Goal: Check status: Check status

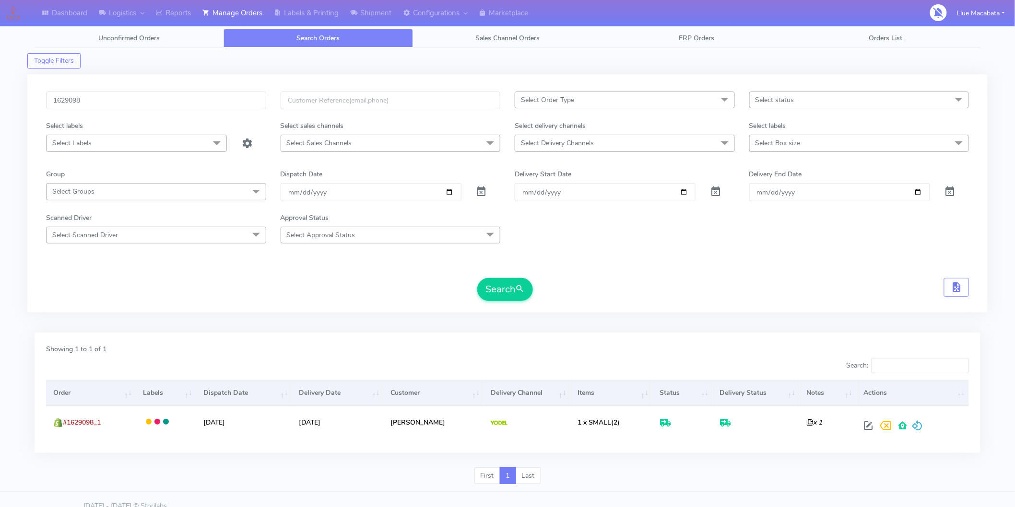
click at [95, 96] on input "1629098" at bounding box center [156, 101] width 220 height 18
type input "1628818"
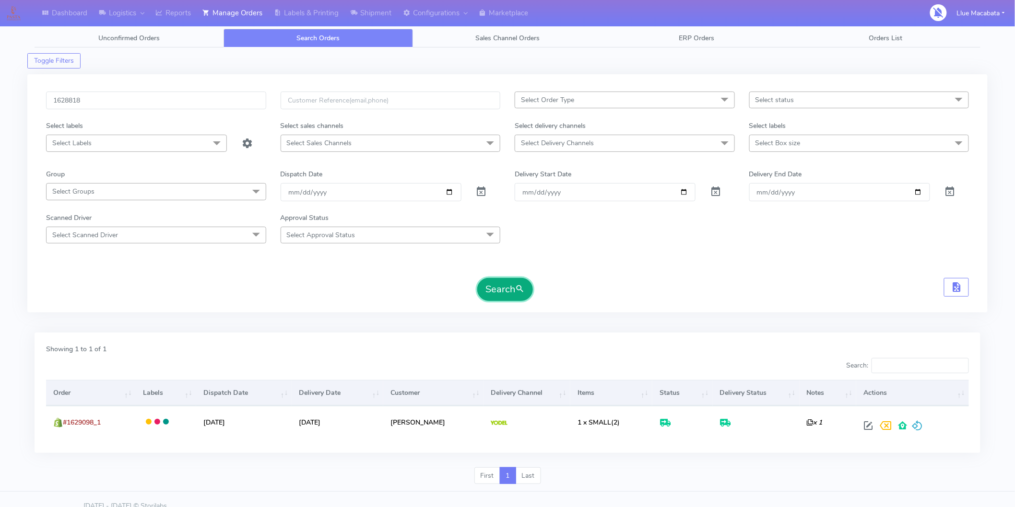
click at [495, 290] on button "Search" at bounding box center [505, 289] width 56 height 23
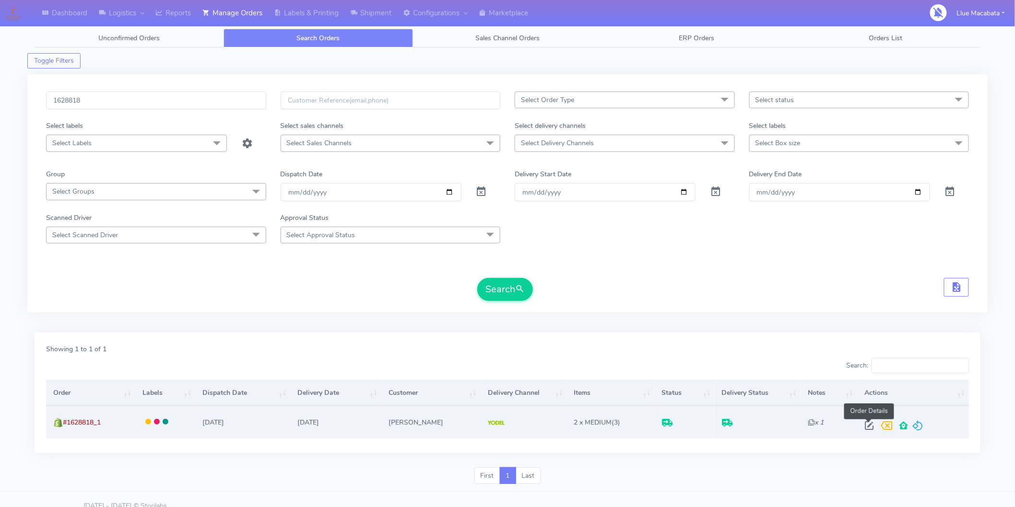
click at [868, 426] on span at bounding box center [868, 427] width 17 height 9
select select "5"
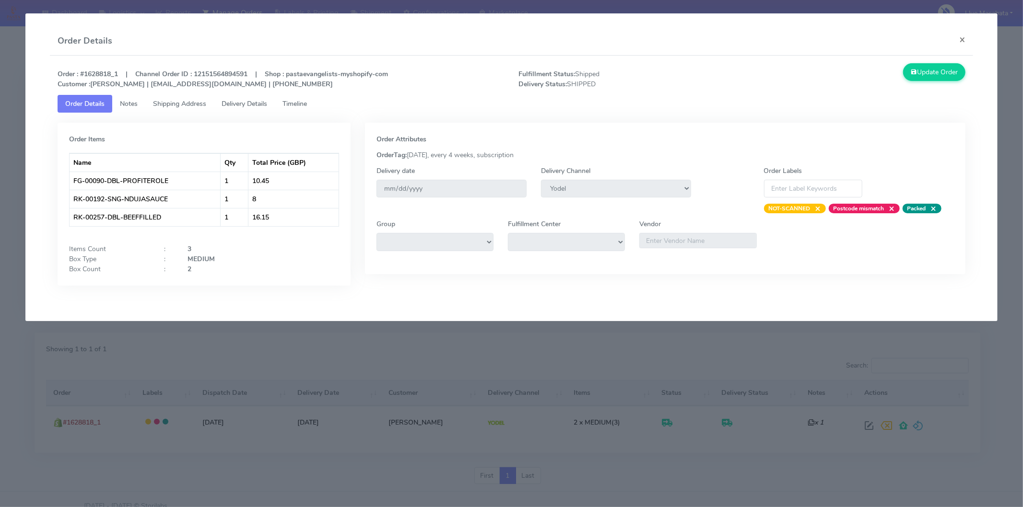
click at [307, 103] on span "Timeline" at bounding box center [294, 103] width 24 height 9
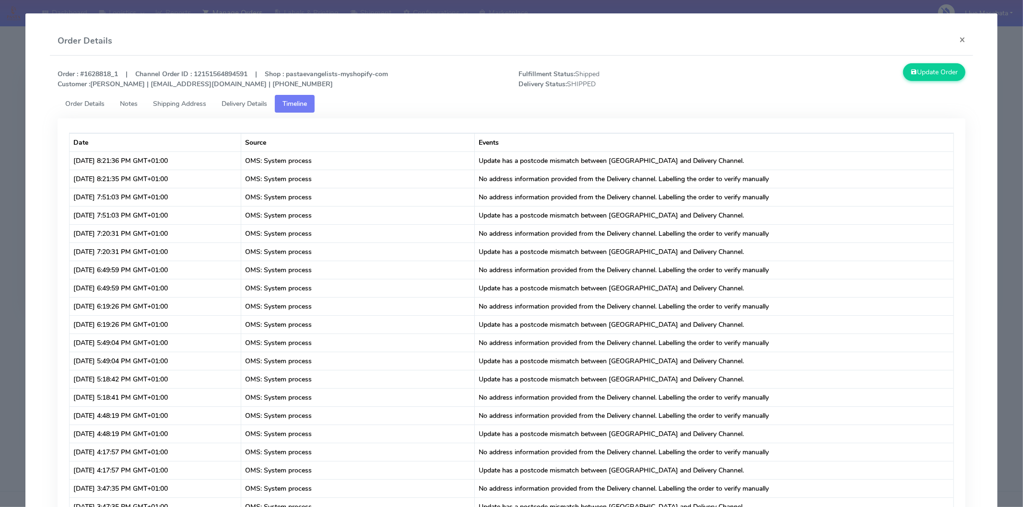
click at [255, 105] on span "Delivery Details" at bounding box center [245, 103] width 46 height 9
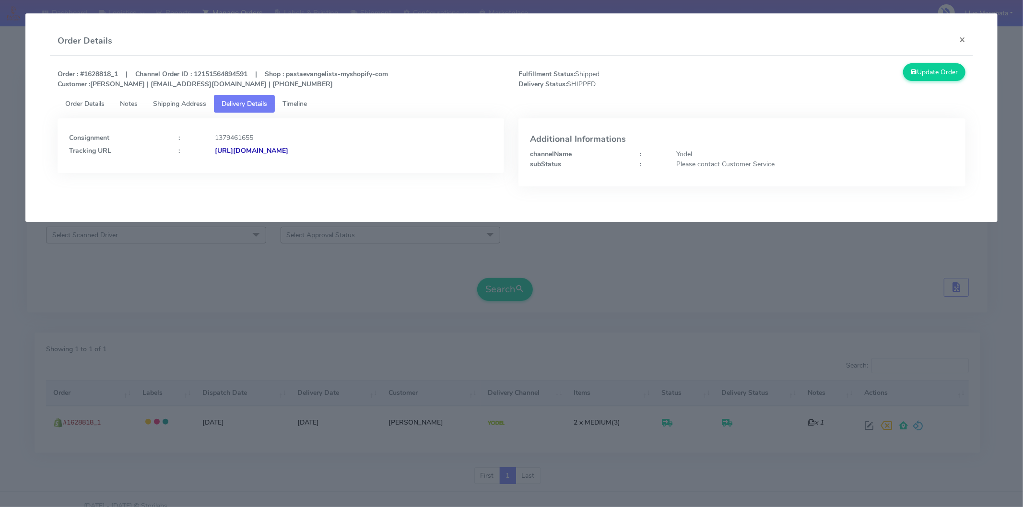
drag, startPoint x: 267, startPoint y: 153, endPoint x: 270, endPoint y: 141, distance: 12.9
click at [268, 144] on div "Consignment : 1379461655 Tracking URL : [URL][DOMAIN_NAME]" at bounding box center [281, 143] width 424 height 26
click at [269, 152] on strong "[URL][DOMAIN_NAME]" at bounding box center [251, 150] width 73 height 9
drag, startPoint x: 962, startPoint y: 38, endPoint x: 632, endPoint y: 56, distance: 330.3
click at [961, 37] on button "×" at bounding box center [962, 39] width 22 height 25
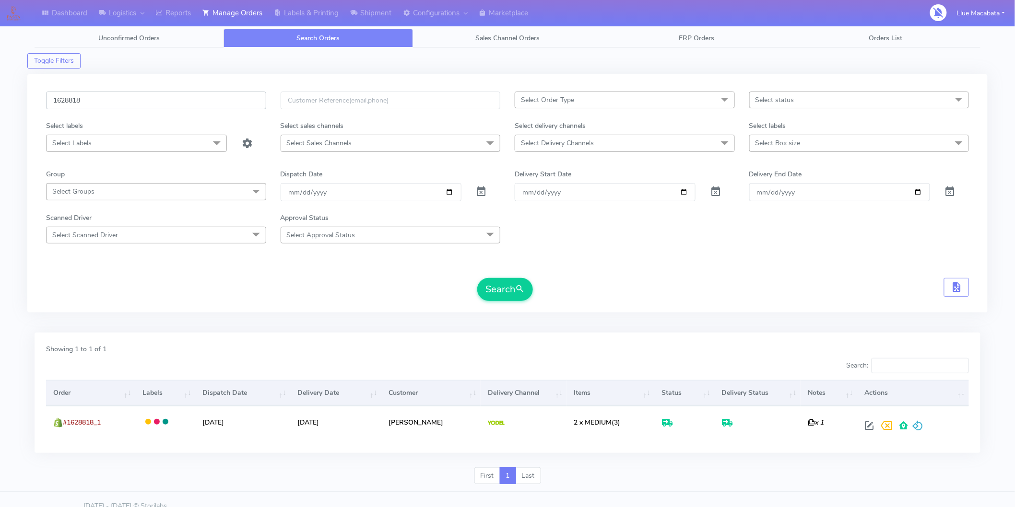
click at [109, 101] on input "1628818" at bounding box center [156, 101] width 220 height 18
click at [101, 100] on input "1628818" at bounding box center [156, 101] width 220 height 18
paste input "6890"
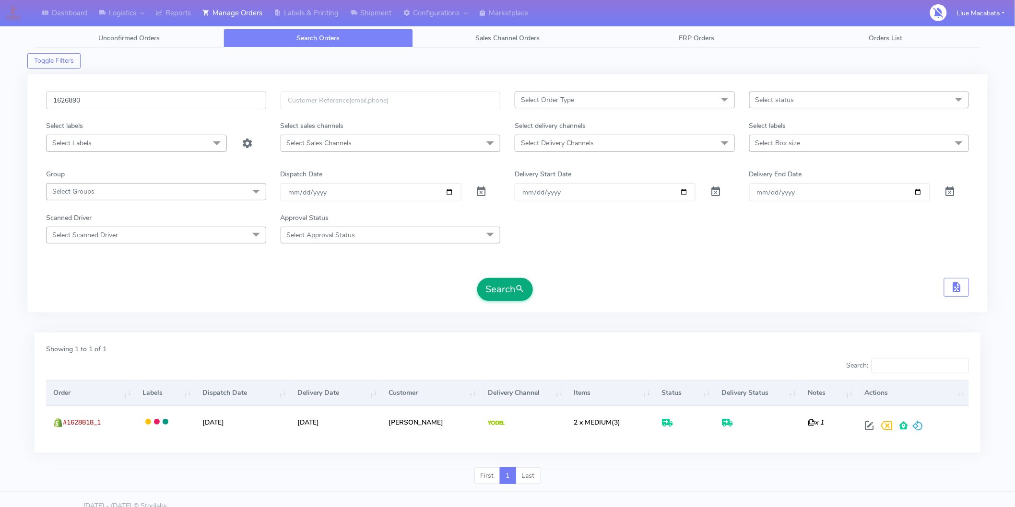
type input "1626890"
drag, startPoint x: 495, startPoint y: 284, endPoint x: 486, endPoint y: 284, distance: 9.1
click at [493, 284] on button "Search" at bounding box center [505, 289] width 56 height 23
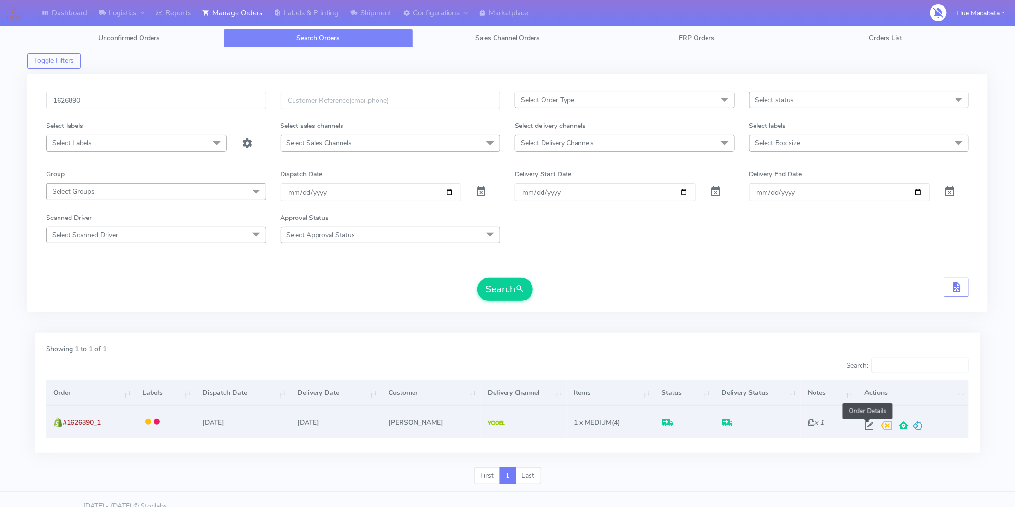
click at [865, 425] on span at bounding box center [868, 427] width 17 height 9
select select "5"
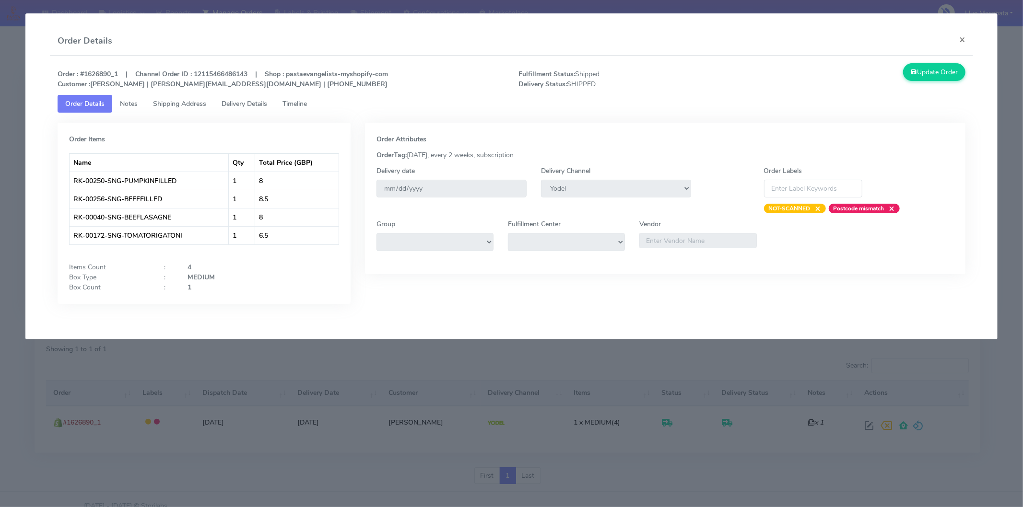
click at [312, 110] on link "Timeline" at bounding box center [295, 104] width 40 height 18
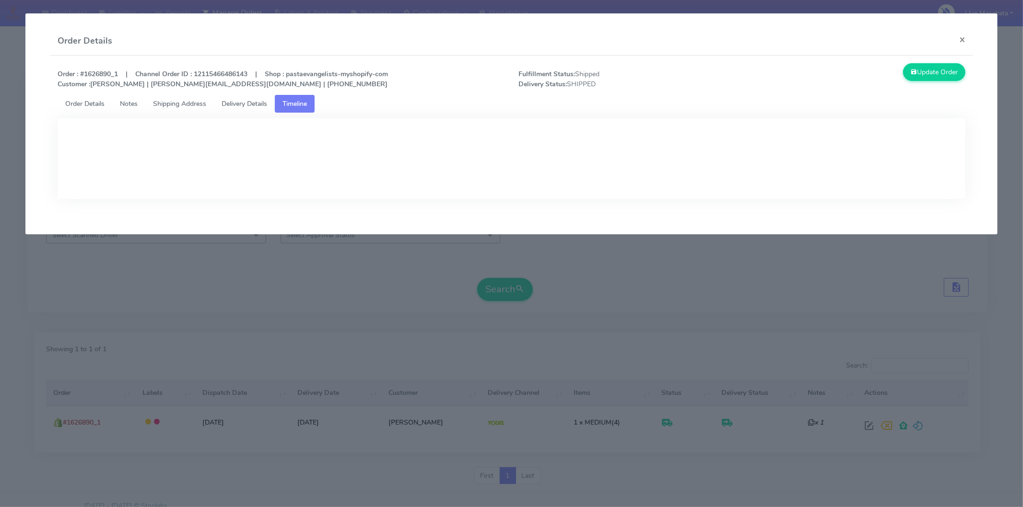
click at [261, 99] on span "Delivery Details" at bounding box center [245, 103] width 46 height 9
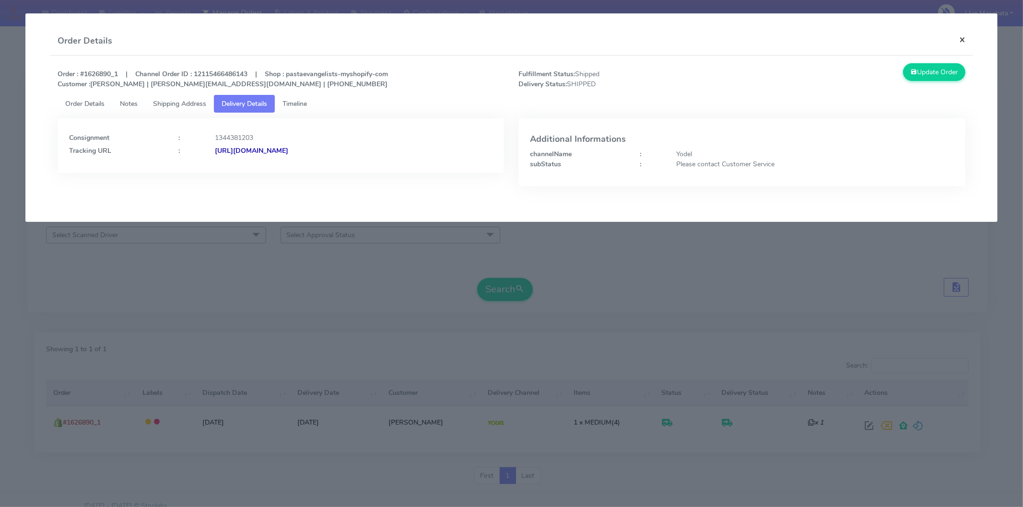
click at [958, 36] on button "×" at bounding box center [962, 39] width 22 height 25
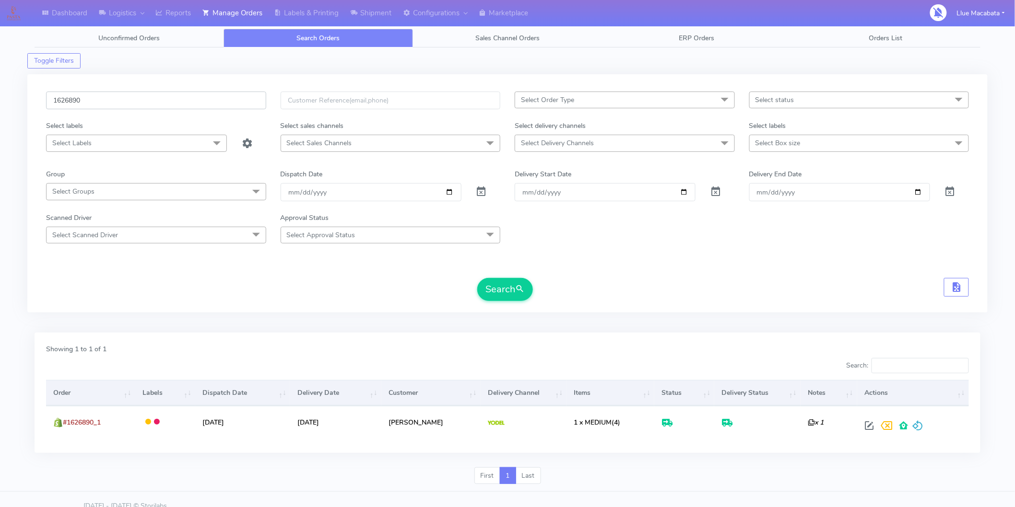
click at [123, 102] on input "1626890" at bounding box center [156, 101] width 220 height 18
paste input "9336"
type input "1629336"
click at [502, 288] on button "Search" at bounding box center [505, 289] width 56 height 23
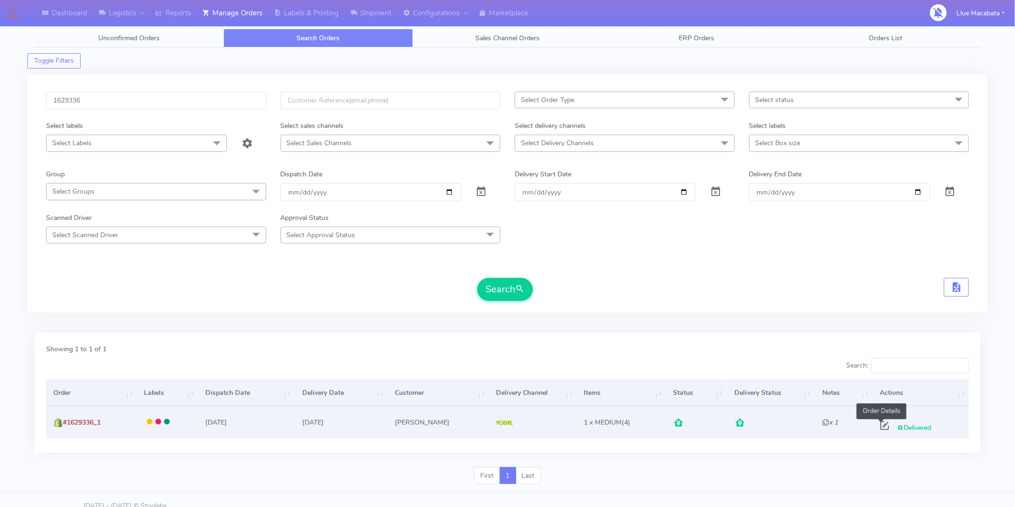
click at [884, 426] on span at bounding box center [884, 427] width 17 height 9
select select "5"
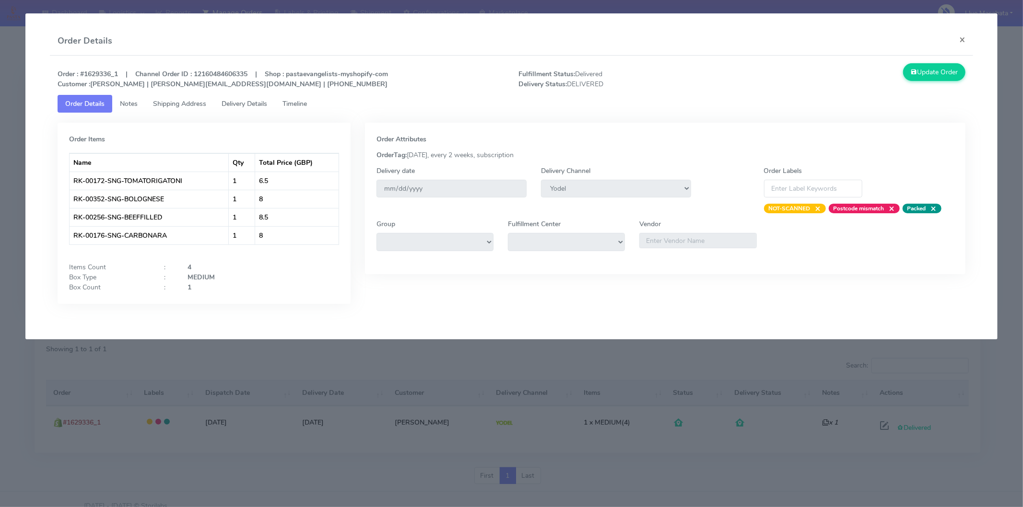
click at [294, 107] on span "Timeline" at bounding box center [294, 103] width 24 height 9
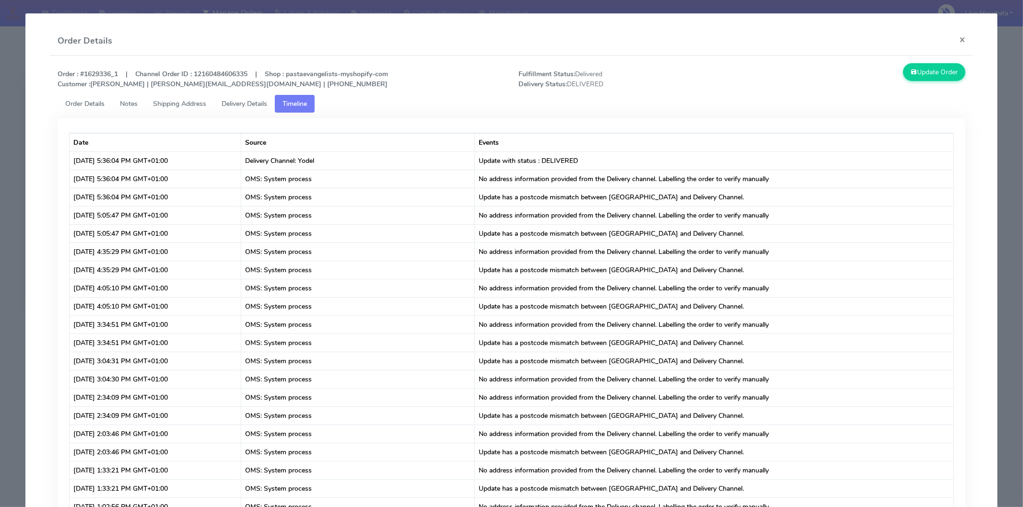
click at [251, 104] on span "Delivery Details" at bounding box center [245, 103] width 46 height 9
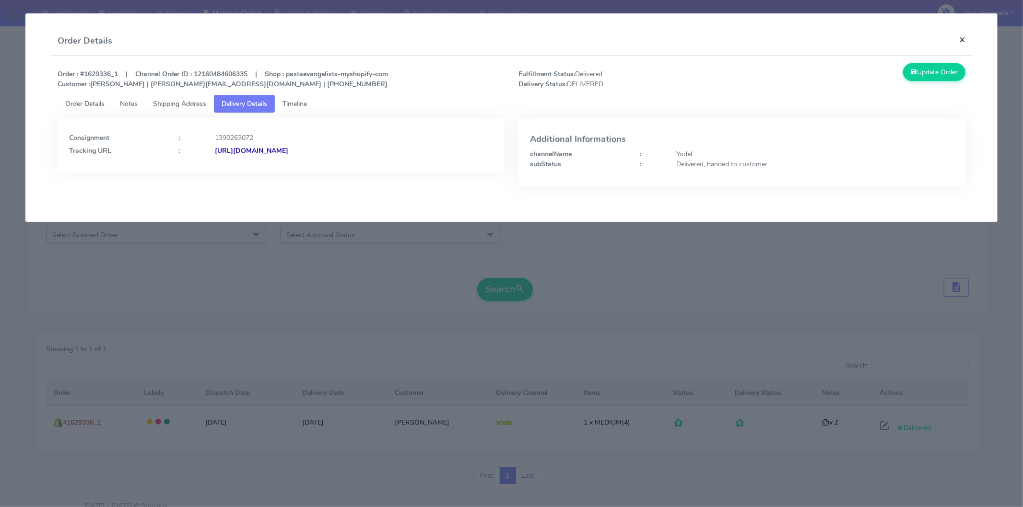
click at [965, 41] on button "×" at bounding box center [962, 39] width 22 height 25
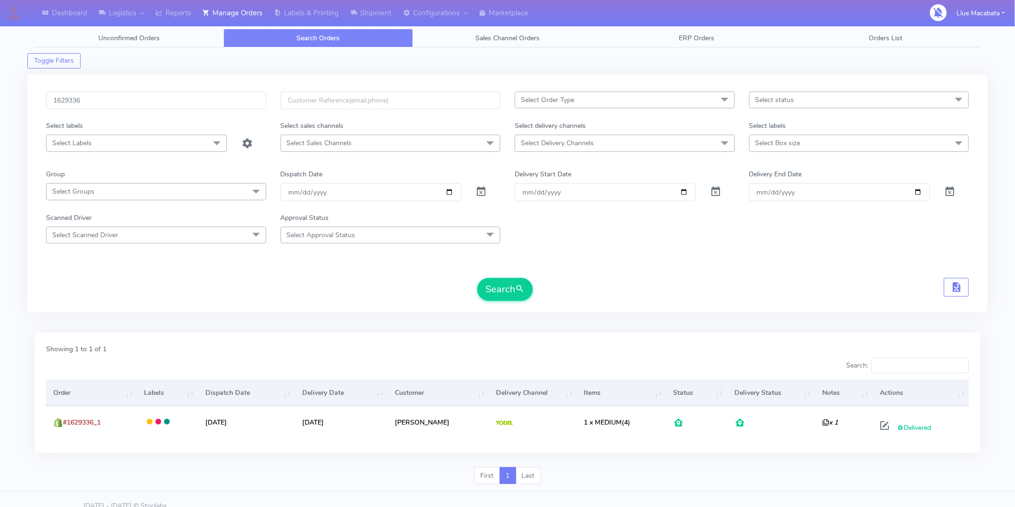
drag, startPoint x: 102, startPoint y: 113, endPoint x: 104, endPoint y: 106, distance: 7.1
click at [102, 112] on div "1629336" at bounding box center [156, 106] width 234 height 29
click at [106, 103] on input "1629336" at bounding box center [156, 101] width 220 height 18
paste input "8308"
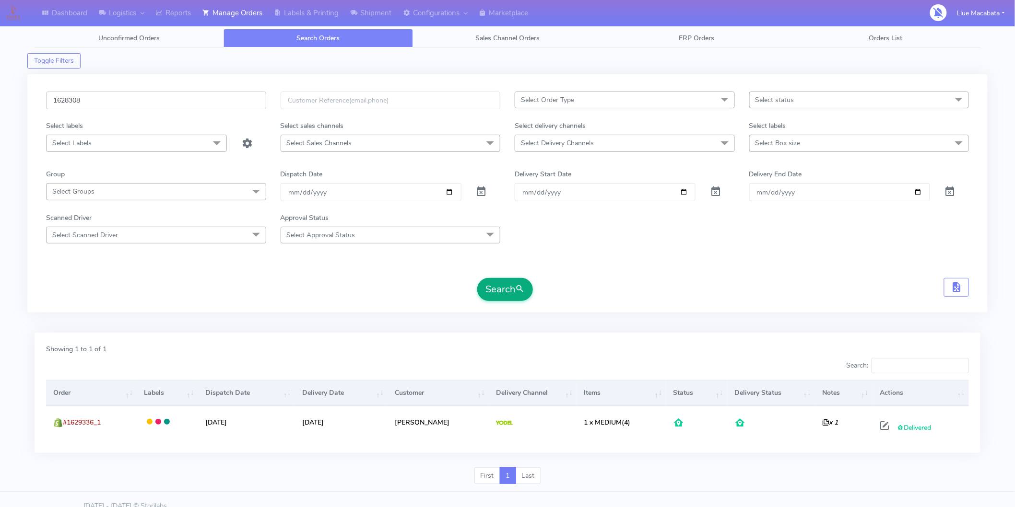
type input "1628308"
click at [500, 280] on button "Search" at bounding box center [505, 289] width 56 height 23
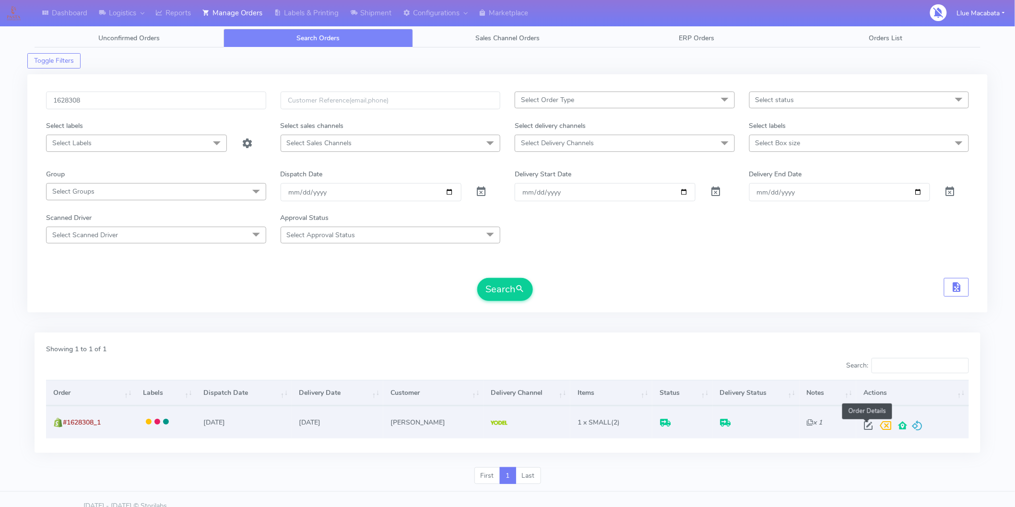
click at [866, 427] on span at bounding box center [868, 427] width 17 height 9
select select "5"
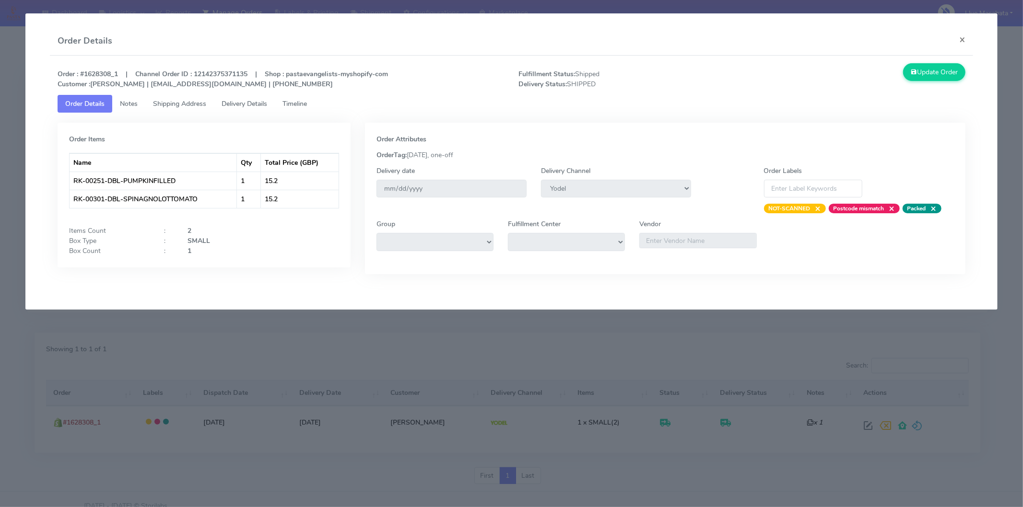
click at [285, 104] on link "Timeline" at bounding box center [295, 104] width 40 height 18
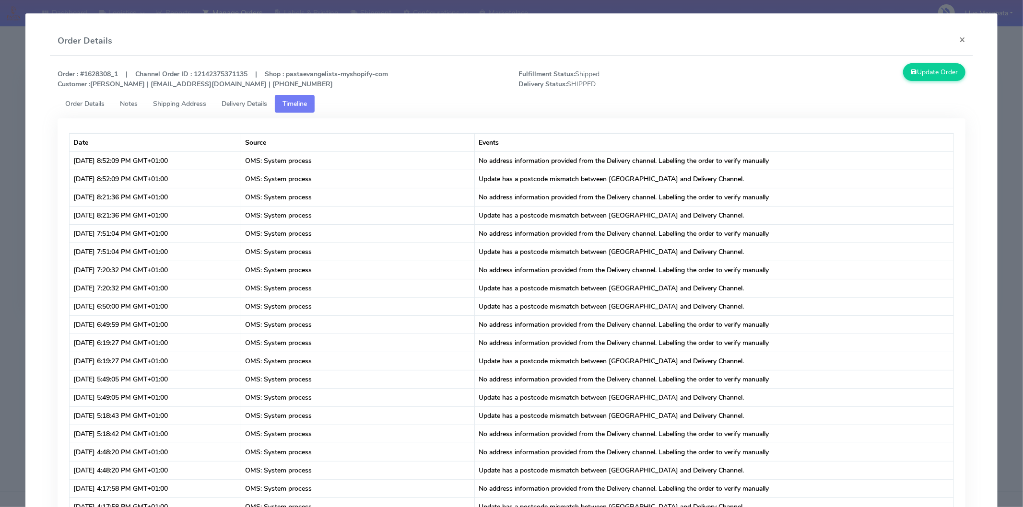
click at [255, 104] on span "Delivery Details" at bounding box center [245, 103] width 46 height 9
